Goal: Task Accomplishment & Management: Complete application form

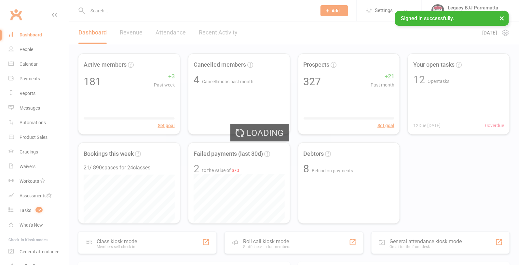
select select "100"
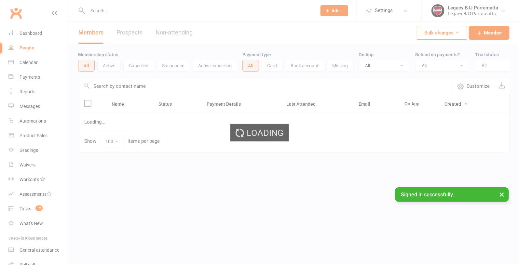
click at [98, 11] on div "Loading" at bounding box center [259, 132] width 519 height 265
click at [95, 12] on input "text" at bounding box center [199, 10] width 226 height 9
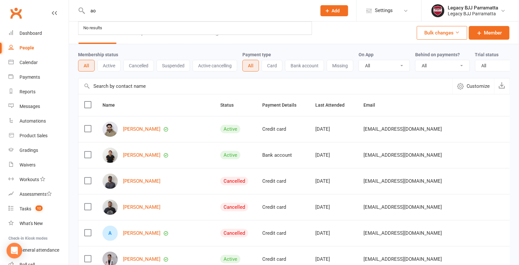
type input "a"
type input "oscar"
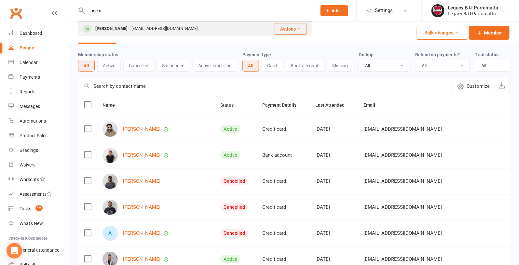
click at [100, 26] on div "Oscar Oultram" at bounding box center [111, 28] width 36 height 9
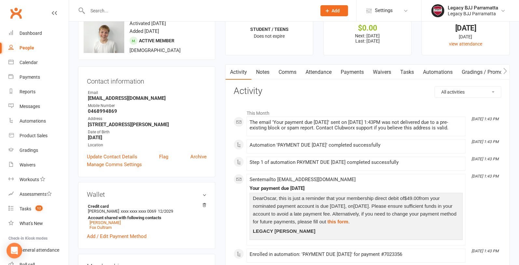
scroll to position [3, 0]
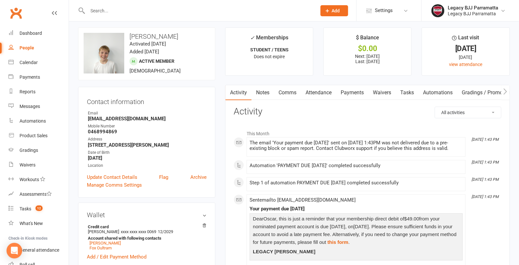
click at [351, 92] on link "Payments" at bounding box center [352, 92] width 32 height 15
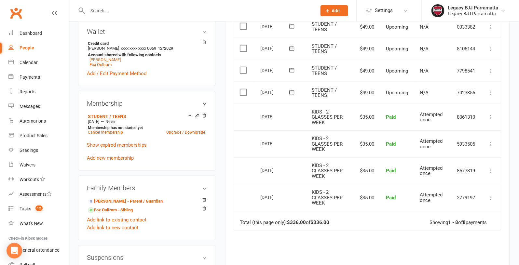
scroll to position [190, 0]
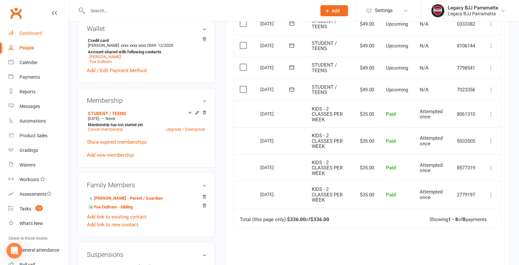
click at [28, 34] on div "Dashboard" at bounding box center [31, 33] width 22 height 5
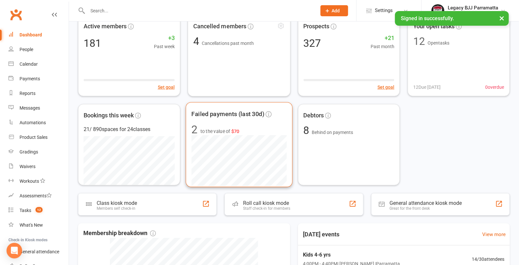
scroll to position [21, 0]
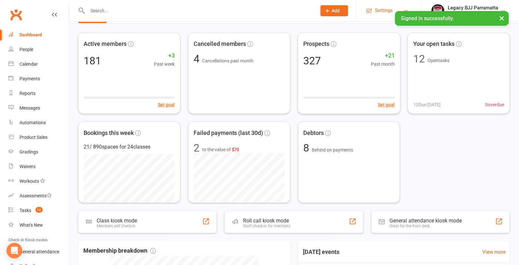
click at [384, 15] on span "Settings" at bounding box center [384, 10] width 18 height 15
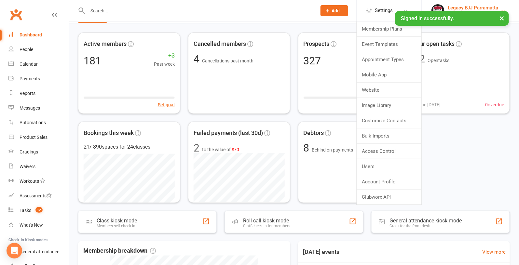
click at [499, 5] on link "Legacy BJJ Parramatta Legacy BJJ Parramatta" at bounding box center [470, 10] width 78 height 13
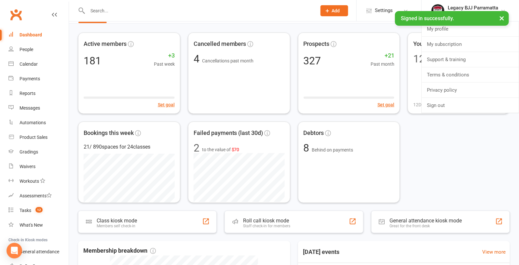
click at [454, 141] on div "Active members 181 +3 Past week Set goal Cancelled members 4 Cancellations past…" at bounding box center [294, 118] width 432 height 170
click at [385, 9] on span "Settings" at bounding box center [384, 10] width 18 height 15
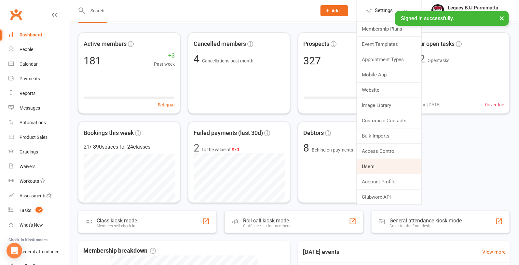
click at [370, 163] on link "Users" at bounding box center [388, 166] width 65 height 15
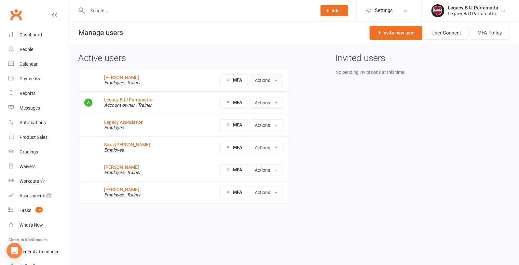
click at [271, 82] on button "Actions" at bounding box center [265, 80] width 33 height 12
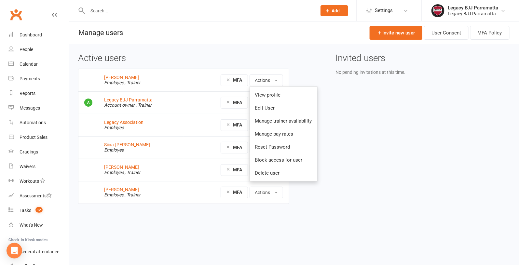
click at [400, 202] on div "Active users Jessica Ng Employee , Trainer MFA Actions View profile Edit User M…" at bounding box center [293, 133] width 441 height 160
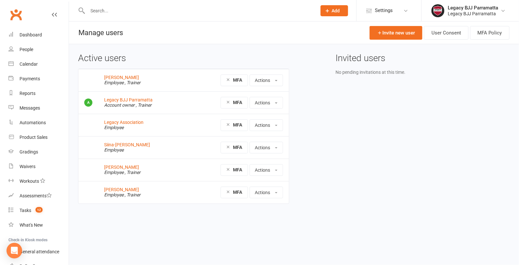
click at [90, 2] on div at bounding box center [195, 10] width 234 height 21
click at [92, 9] on input "text" at bounding box center [199, 10] width 226 height 9
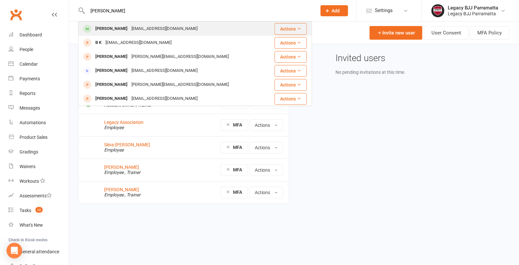
type input "liza"
click at [97, 25] on div "Liza Marton" at bounding box center [111, 28] width 36 height 9
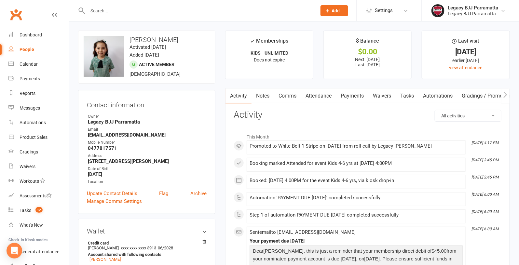
click at [472, 95] on link "Gradings / Promotions" at bounding box center [487, 95] width 61 height 15
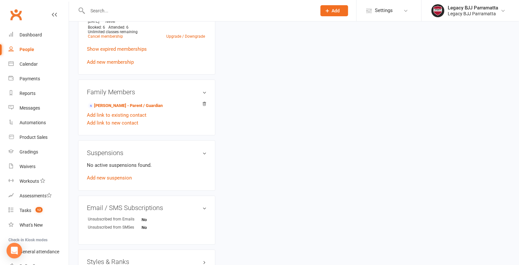
scroll to position [407, 0]
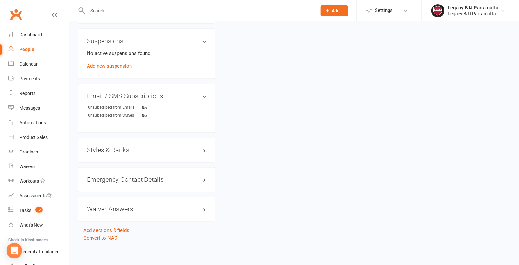
click at [169, 151] on h3 "Styles & Ranks" at bounding box center [147, 150] width 120 height 7
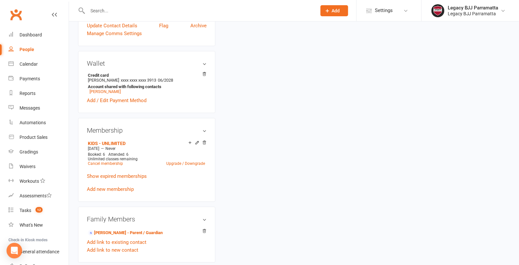
scroll to position [0, 0]
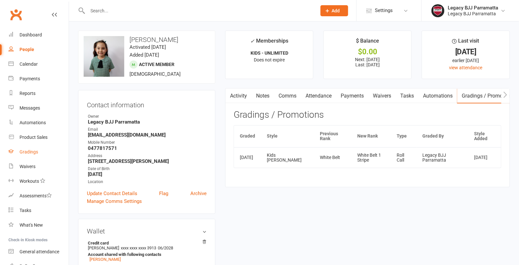
click at [33, 152] on div "Gradings" at bounding box center [29, 151] width 19 height 5
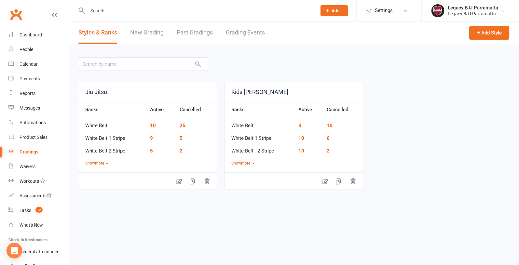
click at [152, 33] on link "New Grading" at bounding box center [146, 32] width 33 height 22
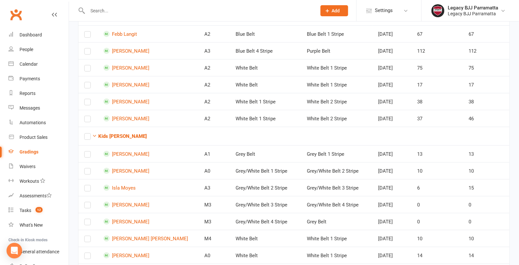
scroll to position [92, 0]
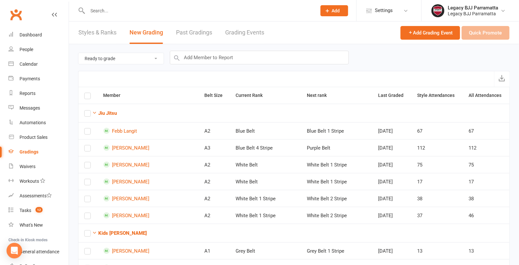
click at [135, 60] on select "Ready to grade All members enrolled in a style Active members enrolled in a sty…" at bounding box center [120, 58] width 85 height 11
click at [78, 53] on select "Ready to grade All members enrolled in a style Active members enrolled in a sty…" at bounding box center [120, 58] width 85 height 11
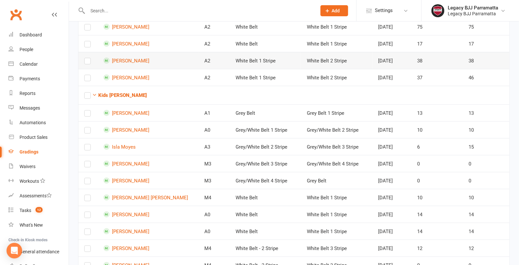
scroll to position [142, 0]
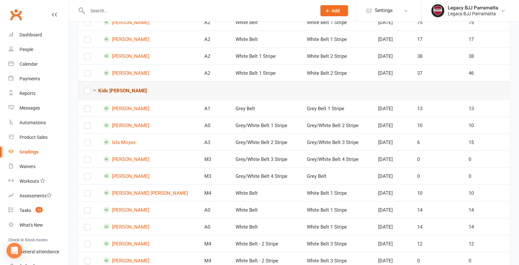
click at [94, 88] on icon "button" at bounding box center [94, 90] width 5 height 5
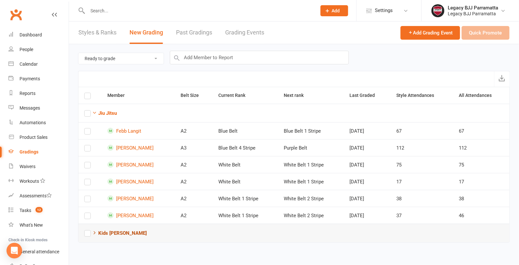
click at [95, 230] on icon "button" at bounding box center [94, 232] width 5 height 5
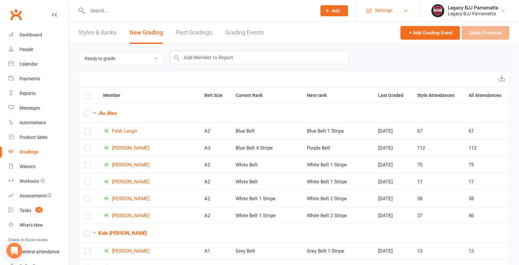
click at [394, 8] on link "Settings" at bounding box center [388, 10] width 45 height 15
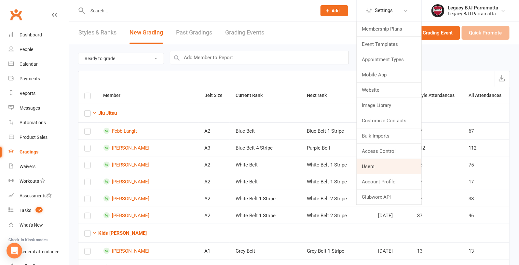
click at [374, 163] on link "Users" at bounding box center [388, 166] width 65 height 15
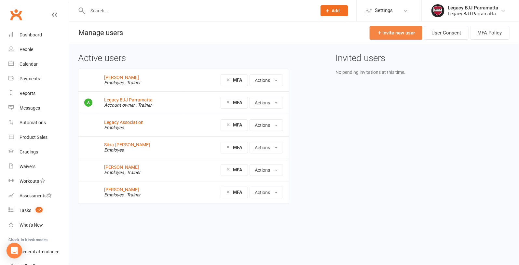
click at [394, 30] on link "Invite new user" at bounding box center [395, 33] width 53 height 14
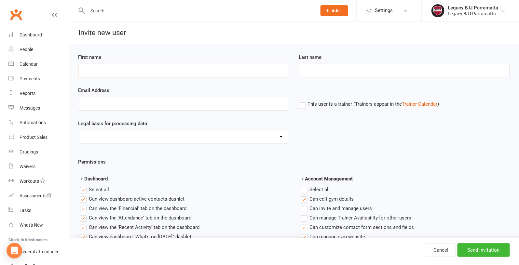
click at [101, 74] on input "First name" at bounding box center [183, 71] width 211 height 14
type input "[PERSON_NAME]"
click at [314, 71] on input "Last name" at bounding box center [404, 71] width 211 height 14
type input "p"
type input "[GEOGRAPHIC_DATA]"
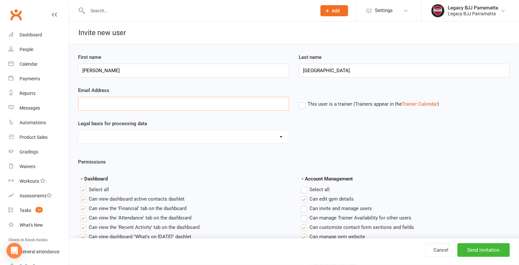
click at [160, 100] on input "Email Address" at bounding box center [183, 104] width 211 height 14
type input "[EMAIL_ADDRESS][DOMAIN_NAME]"
click at [173, 135] on select "Consent provided by contact Legitimate Interest - Existing Customer Legitimate …" at bounding box center [183, 136] width 210 height 13
select select "Consent provided by contact"
click at [78, 130] on select "Consent provided by contact Legitimate Interest - Existing Customer Legitimate …" at bounding box center [183, 136] width 210 height 13
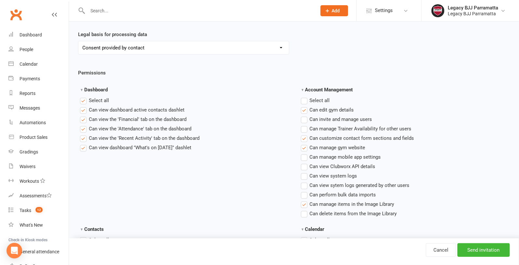
scroll to position [90, 0]
click at [307, 146] on label"] "Can manage gym website" at bounding box center [333, 147] width 64 height 8
click at [305, 143] on input "Can manage gym website" at bounding box center [303, 143] width 4 height 0
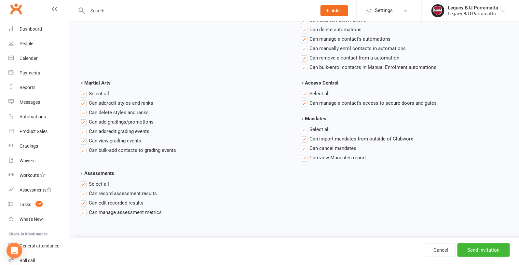
scroll to position [957, 0]
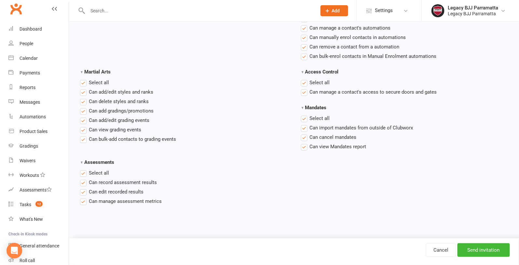
click at [127, 197] on span "Can manage assessment metrics" at bounding box center [125, 200] width 73 height 7
click at [84, 197] on input "Can manage assessment metrics" at bounding box center [82, 197] width 4 height 0
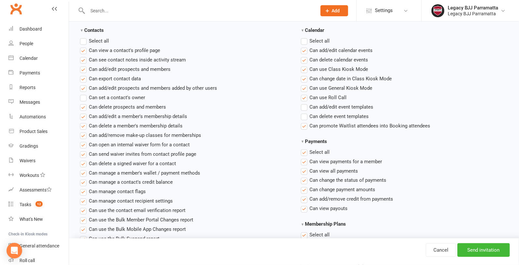
scroll to position [287, 0]
